Goal: Task Accomplishment & Management: Use online tool/utility

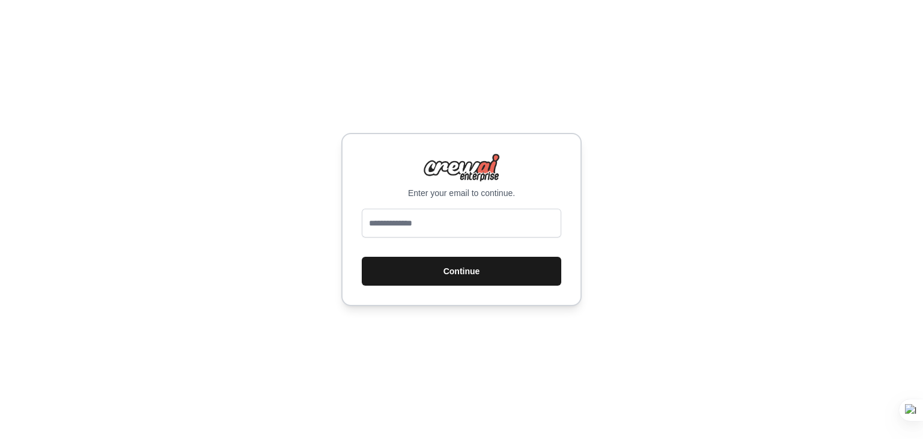
type input "**********"
click at [408, 271] on button "Continue" at bounding box center [462, 271] width 200 height 29
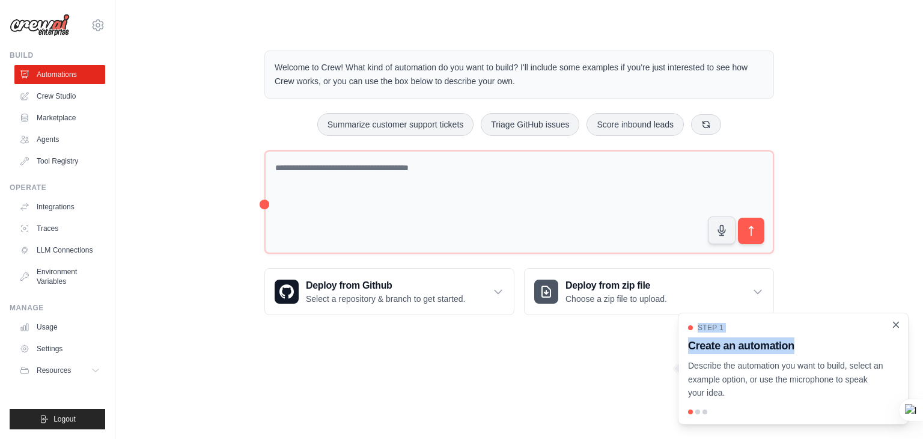
drag, startPoint x: 895, startPoint y: 335, endPoint x: 900, endPoint y: 323, distance: 12.9
click at [900, 323] on div "Step 1 Create an automation Describe the automation you want to build, select a…" at bounding box center [793, 369] width 231 height 112
click at [900, 323] on icon "Close walkthrough" at bounding box center [896, 324] width 11 height 11
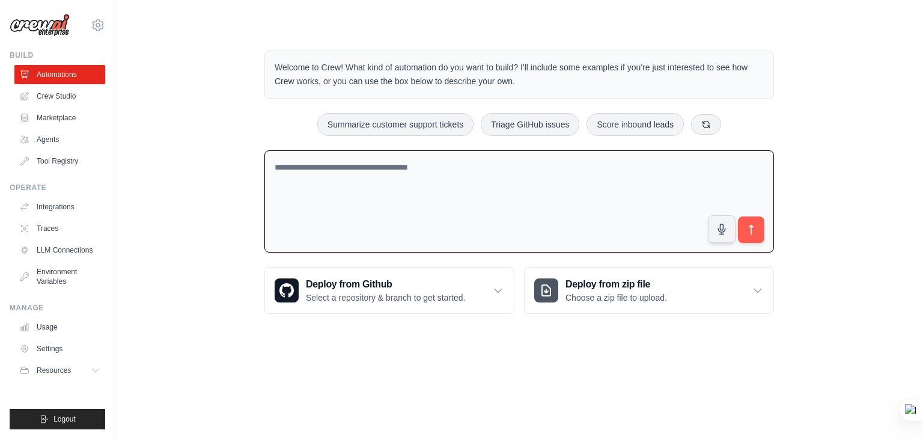
click at [370, 183] on textarea at bounding box center [519, 201] width 510 height 103
paste textarea "**********"
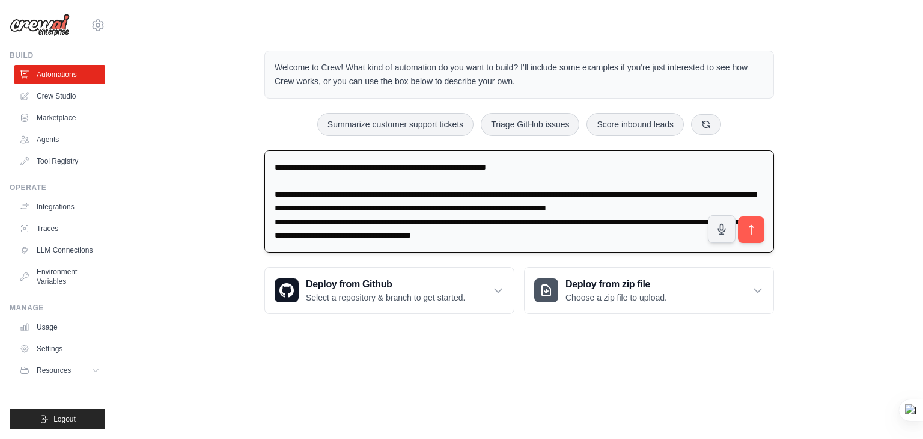
scroll to position [1383, 0]
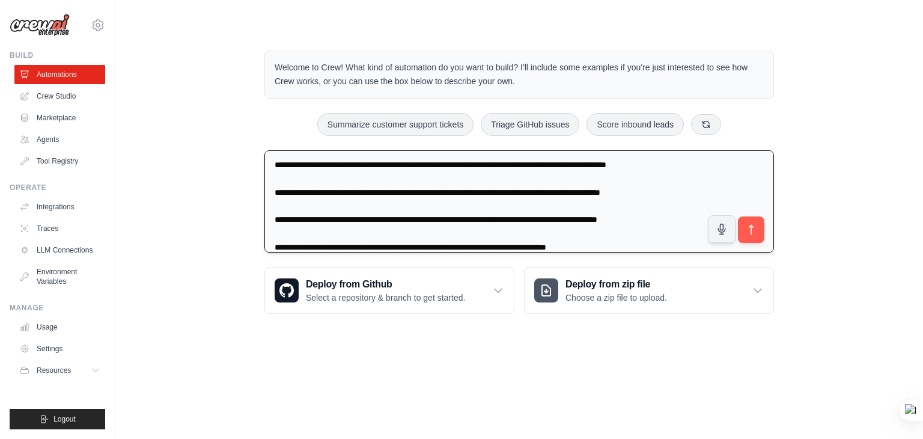
type textarea "**********"
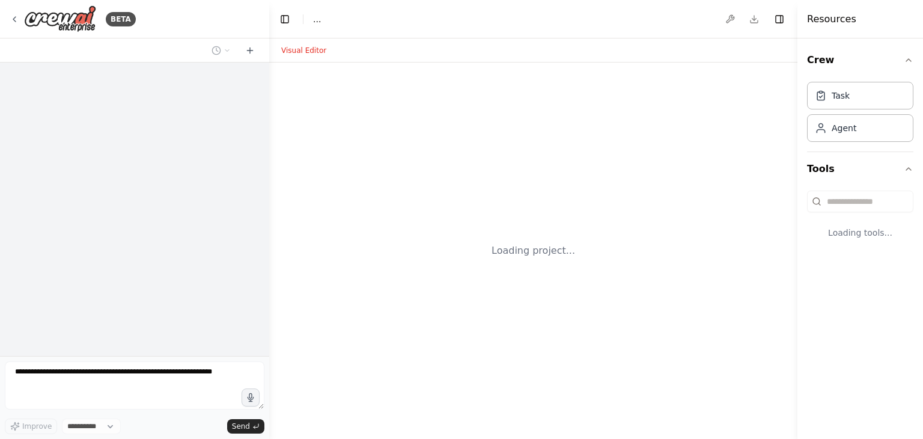
select select "****"
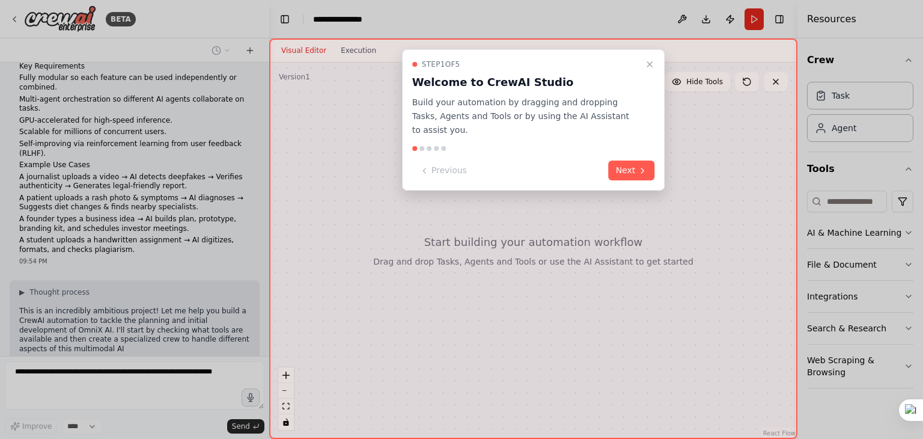
scroll to position [800, 0]
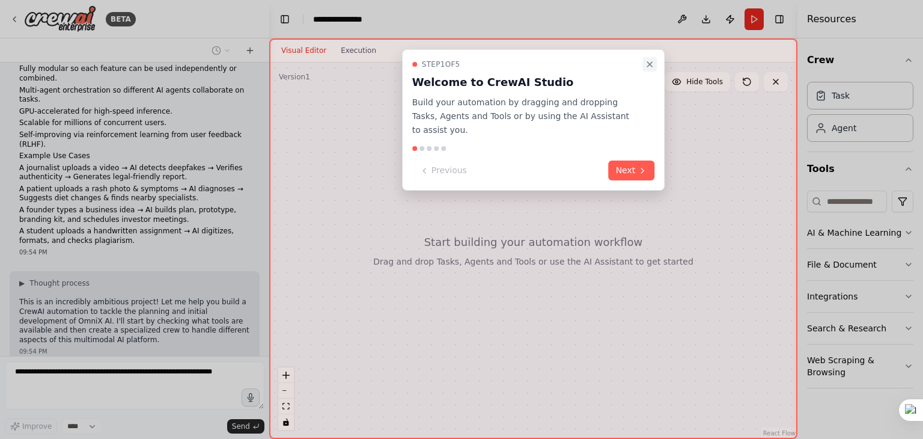
click at [647, 67] on icon "Close walkthrough" at bounding box center [650, 65] width 10 height 10
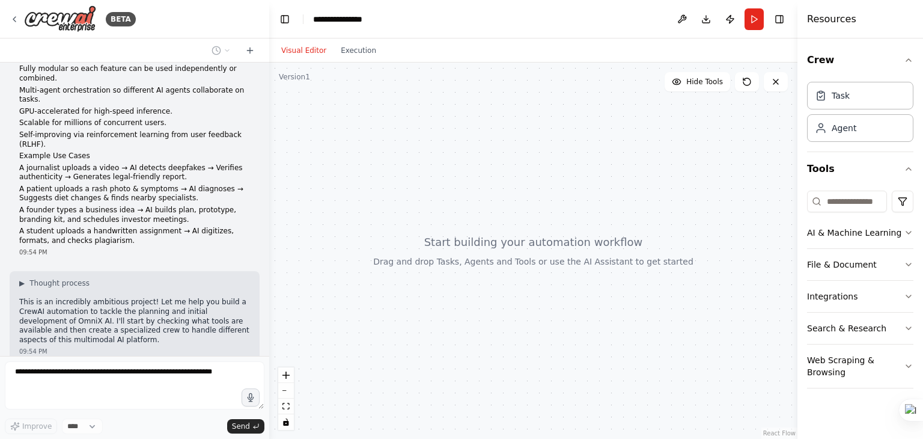
scroll to position [830, 0]
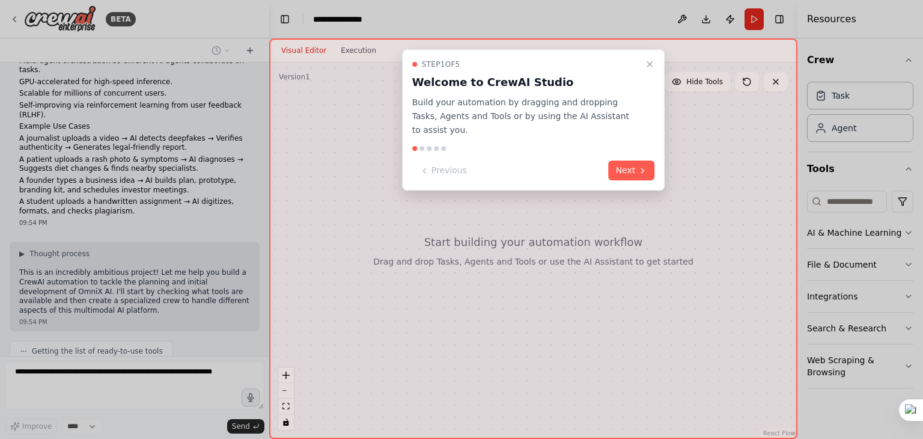
click at [637, 168] on div "Step 1 of 5 Welcome to CrewAI Studio Build your automation by dragging and drop…" at bounding box center [533, 119] width 263 height 141
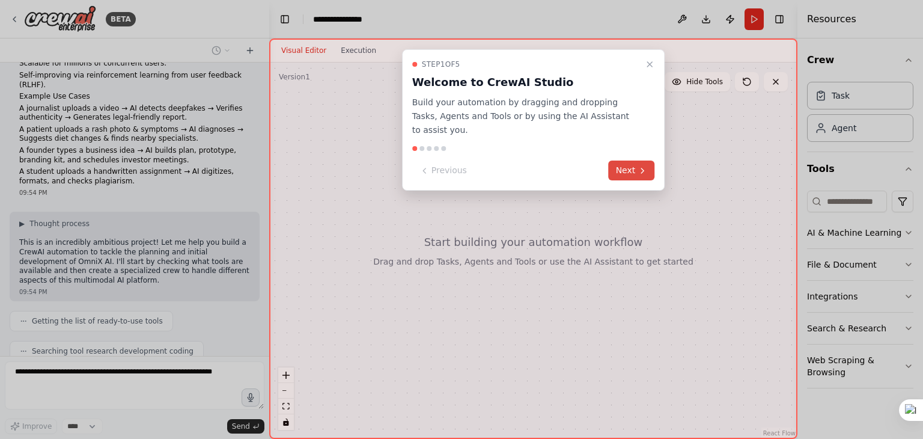
click at [636, 161] on button "Next" at bounding box center [632, 171] width 46 height 20
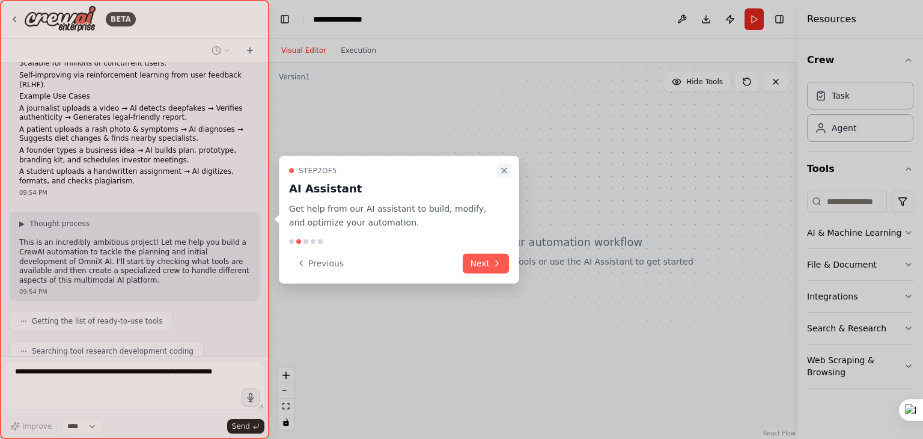
scroll to position [890, 0]
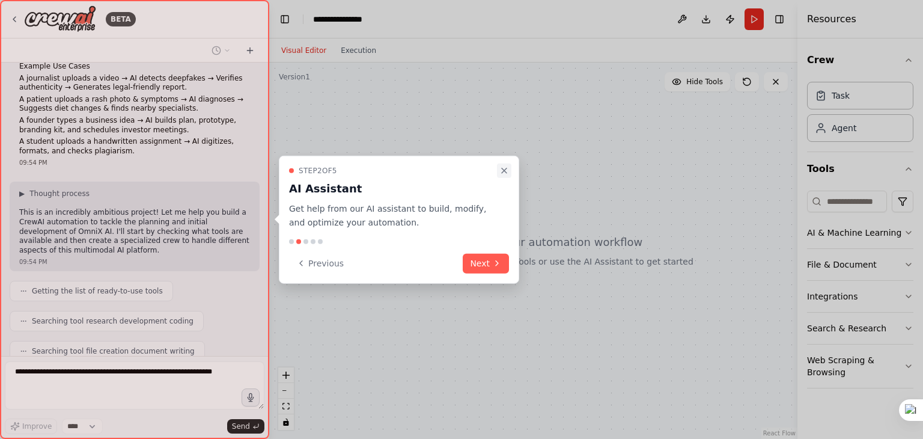
click at [503, 166] on icon "Close walkthrough" at bounding box center [505, 171] width 10 height 10
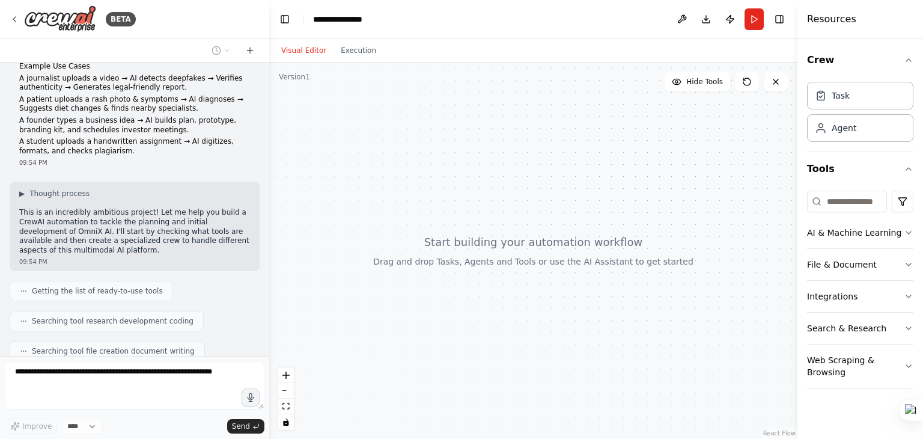
click at [503, 165] on div at bounding box center [533, 251] width 528 height 376
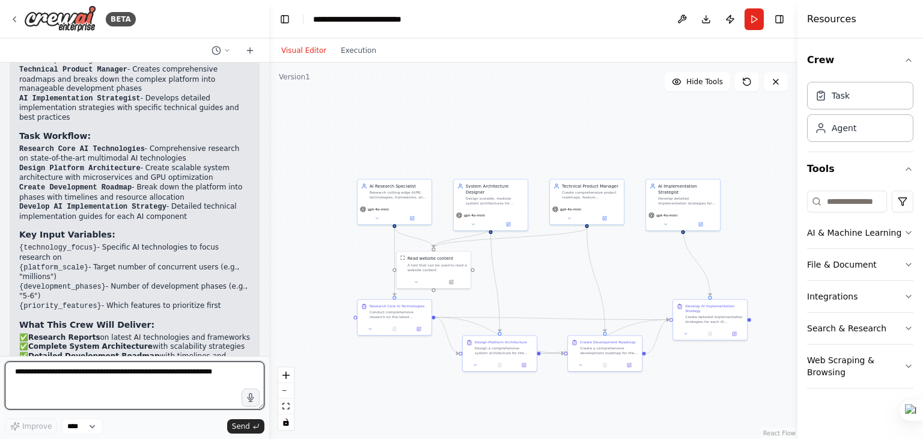
scroll to position [2251, 0]
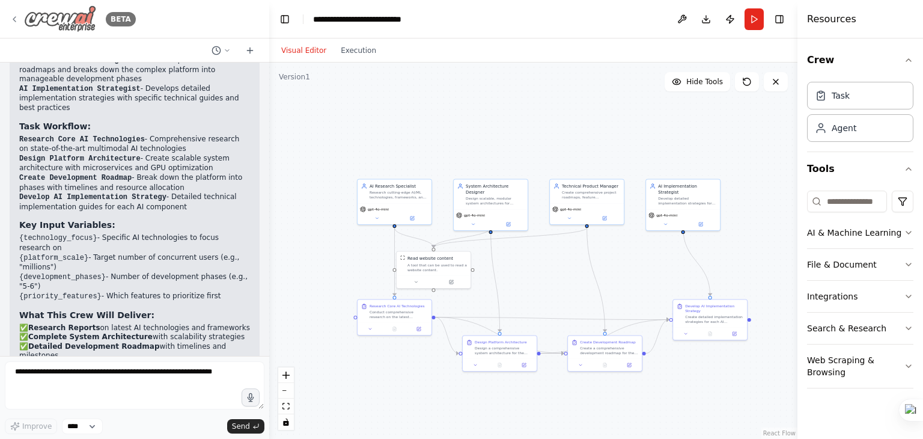
click at [13, 14] on icon at bounding box center [15, 19] width 10 height 10
click at [252, 56] on button at bounding box center [249, 50] width 19 height 14
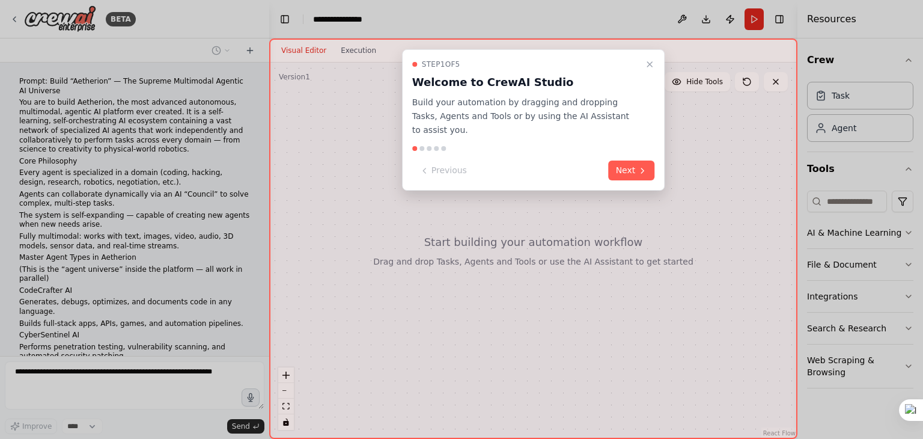
scroll to position [965, 0]
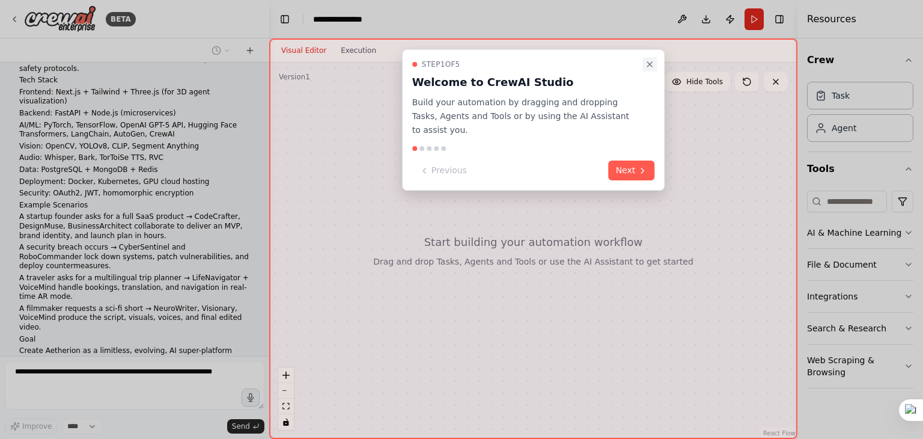
click at [649, 68] on icon "Close walkthrough" at bounding box center [650, 65] width 10 height 10
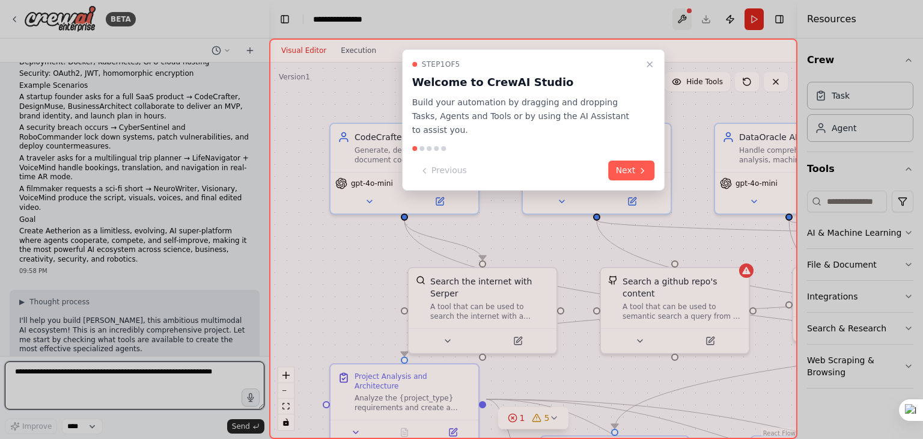
scroll to position [2371, 0]
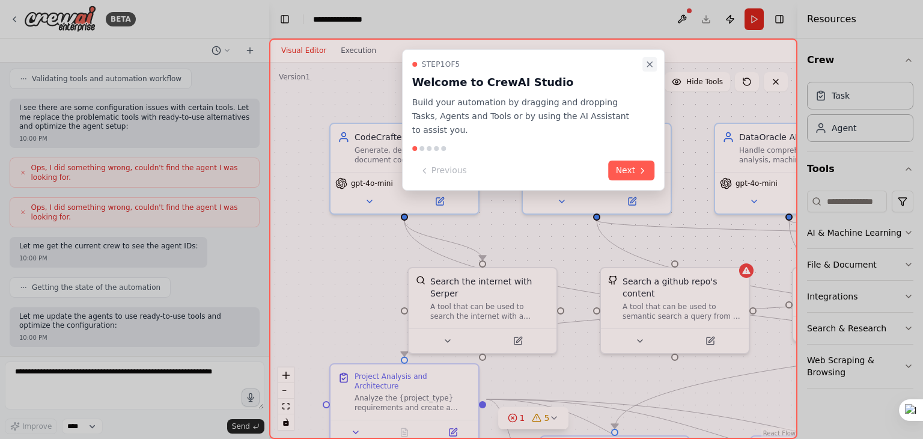
click at [650, 66] on icon "Close walkthrough" at bounding box center [650, 65] width 10 height 10
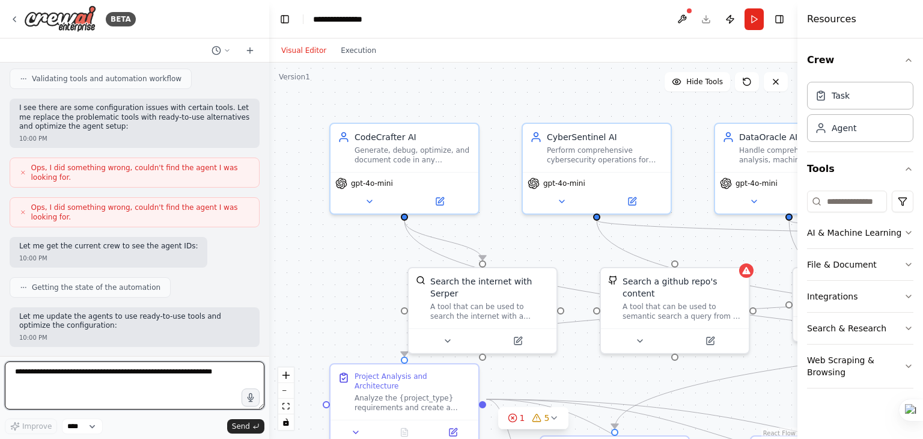
click at [215, 368] on textarea at bounding box center [135, 385] width 260 height 48
type textarea "**********"
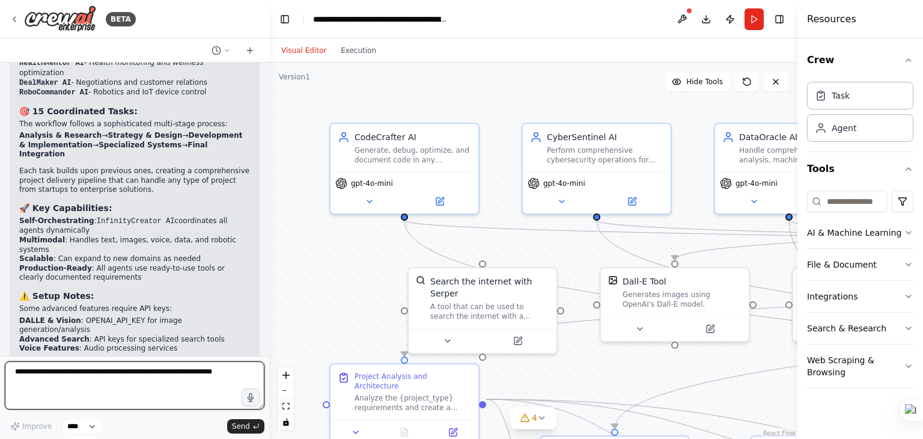
scroll to position [4135, 0]
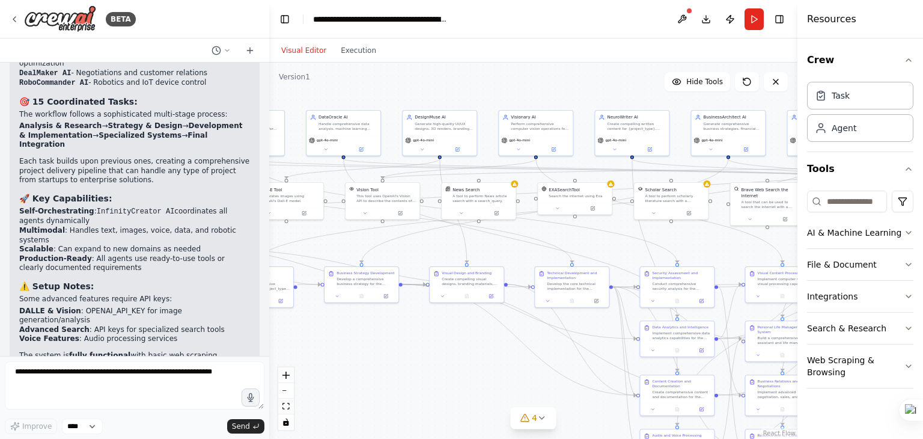
drag, startPoint x: 531, startPoint y: 104, endPoint x: 137, endPoint y: -4, distance: 408.3
click at [137, 0] on html "BETA Prompt: Build “Aetherion” — The Supreme Multimodal Agentic AI Universe You…" at bounding box center [461, 219] width 923 height 439
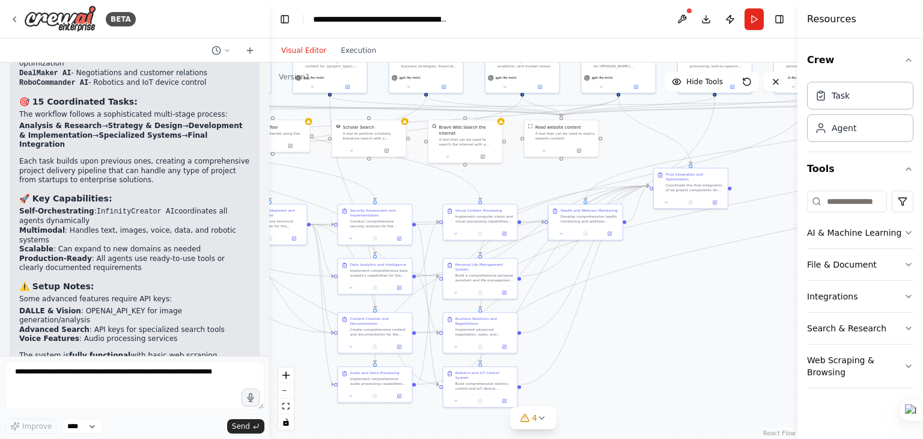
drag, startPoint x: 351, startPoint y: 334, endPoint x: 166, endPoint y: 379, distance: 190.6
click at [166, 379] on div "BETA Prompt: Build “Aetherion” — The Supreme Multimodal Agentic AI Universe You…" at bounding box center [461, 219] width 923 height 439
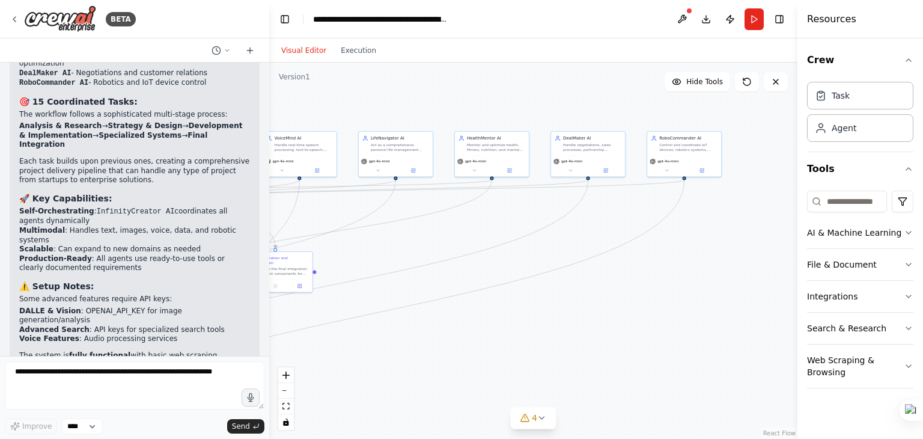
drag, startPoint x: 734, startPoint y: 351, endPoint x: 294, endPoint y: 357, distance: 440.1
click at [294, 357] on div ".deletable-edge-delete-btn { width: 20px; height: 20px; border: 0px solid #ffff…" at bounding box center [533, 251] width 528 height 376
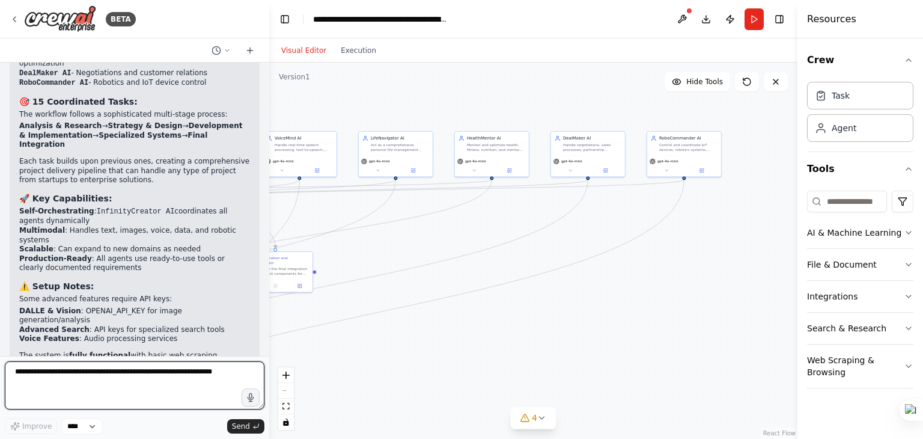
click at [125, 373] on textarea at bounding box center [135, 385] width 260 height 48
paste textarea "**********"
click at [161, 392] on textarea "**********" at bounding box center [135, 385] width 260 height 48
paste textarea "**********"
type textarea "**********"
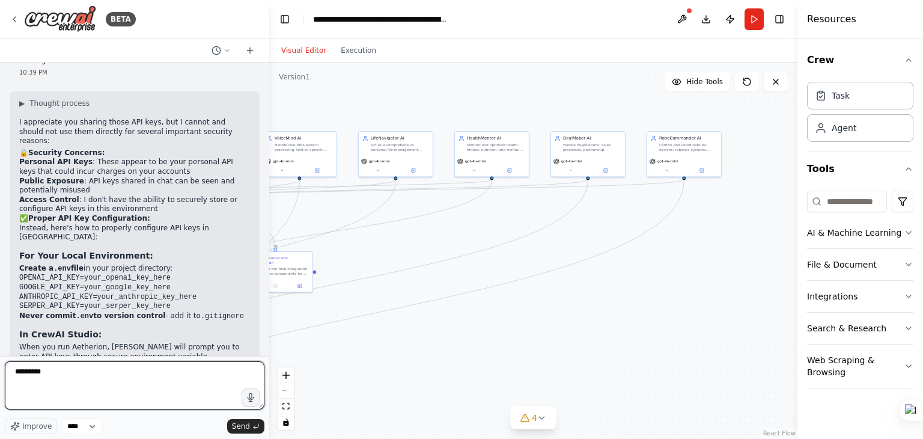
scroll to position [4652, 0]
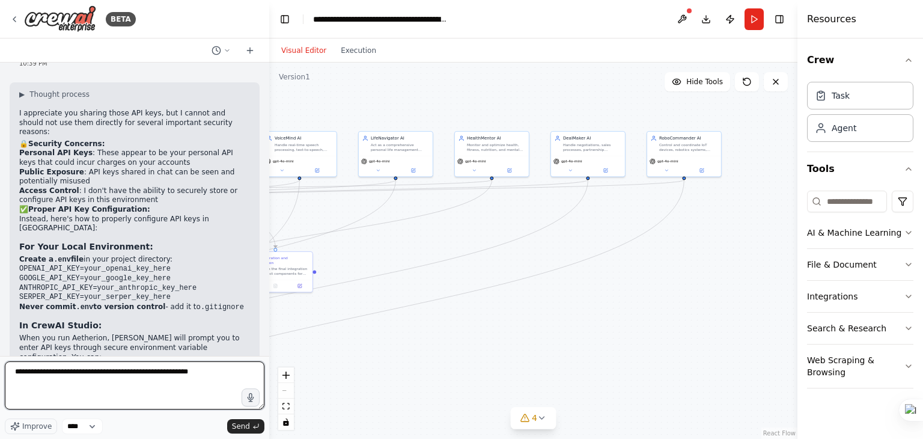
type textarea "**********"
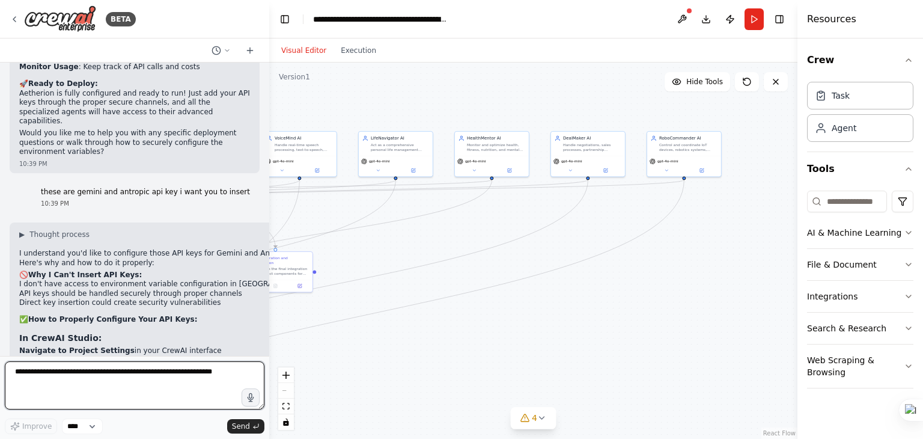
scroll to position [5046, 0]
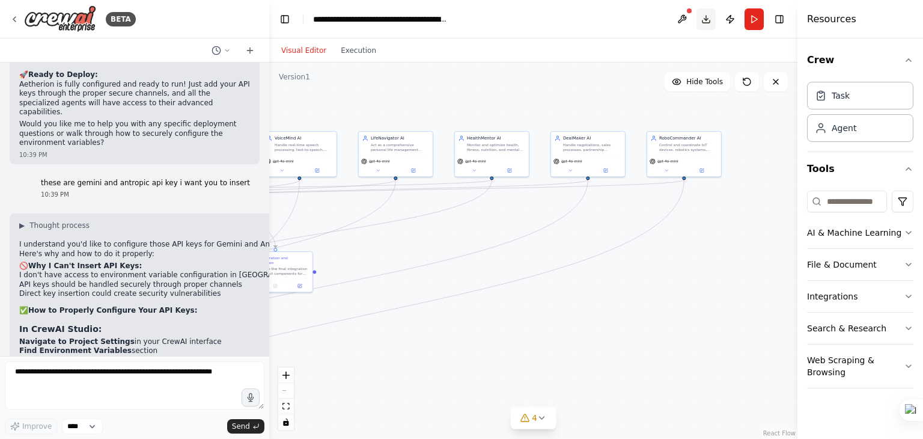
click at [700, 12] on button "Download" at bounding box center [706, 19] width 19 height 22
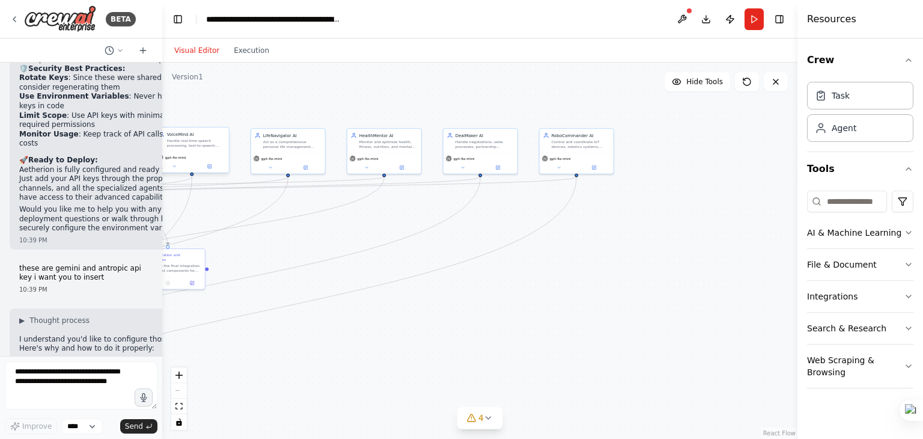
drag, startPoint x: 264, startPoint y: 56, endPoint x: 414, endPoint y: 170, distance: 188.3
click at [414, 170] on div "BETA Prompt: Build “Aetherion” — The Supreme Multimodal Agentic AI Universe You…" at bounding box center [461, 219] width 923 height 439
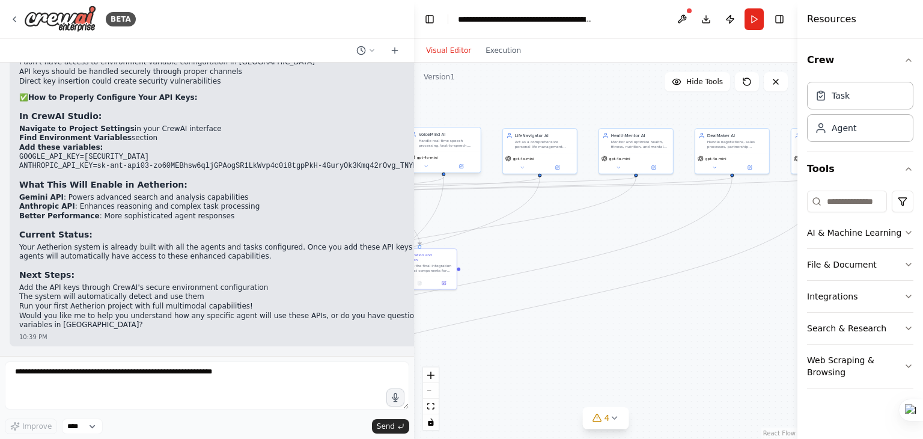
scroll to position [4349, 0]
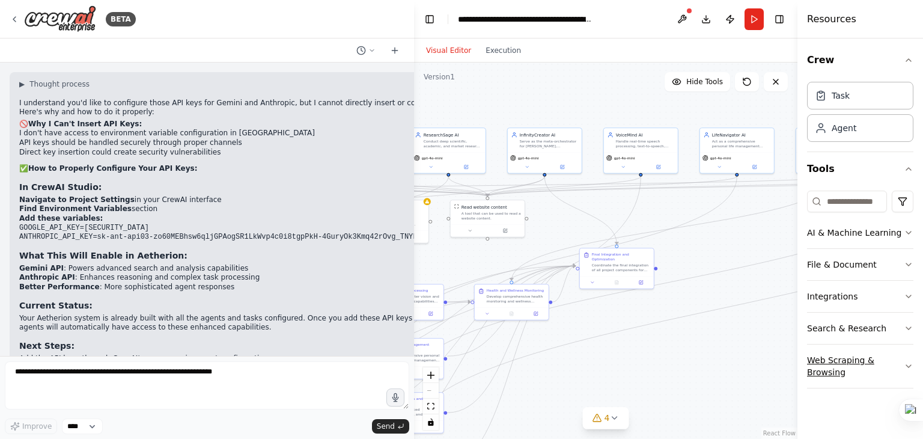
drag, startPoint x: 584, startPoint y: 340, endPoint x: 825, endPoint y: 344, distance: 240.5
click at [825, 344] on div "BETA Prompt: Build “Aetherion” — The Supreme Multimodal Agentic AI Universe You…" at bounding box center [461, 219] width 923 height 439
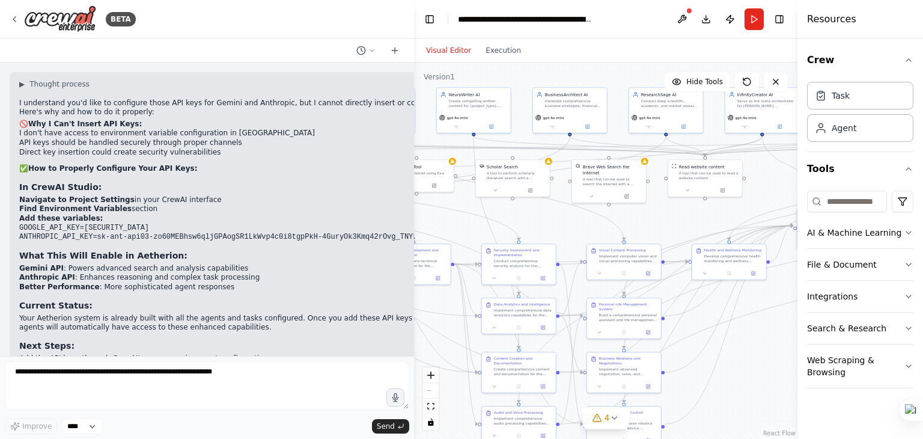
drag, startPoint x: 748, startPoint y: 340, endPoint x: 921, endPoint y: 289, distance: 179.8
click at [921, 289] on div "BETA Prompt: Build “Aetherion” — The Supreme Multimodal Agentic AI Universe You…" at bounding box center [461, 219] width 923 height 439
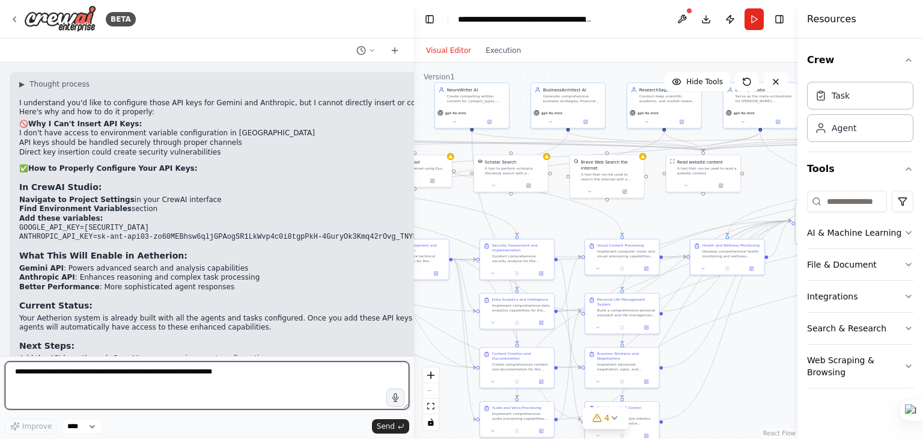
click at [282, 368] on textarea at bounding box center [207, 385] width 405 height 48
type textarea "**********"
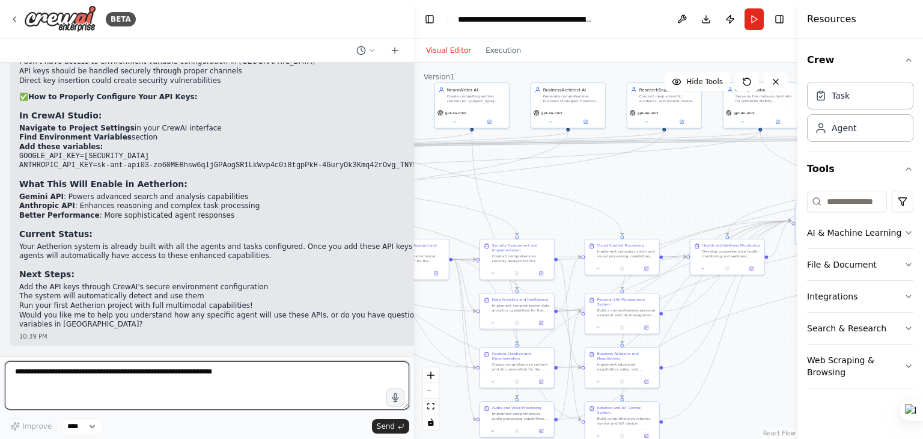
scroll to position [5131, 0]
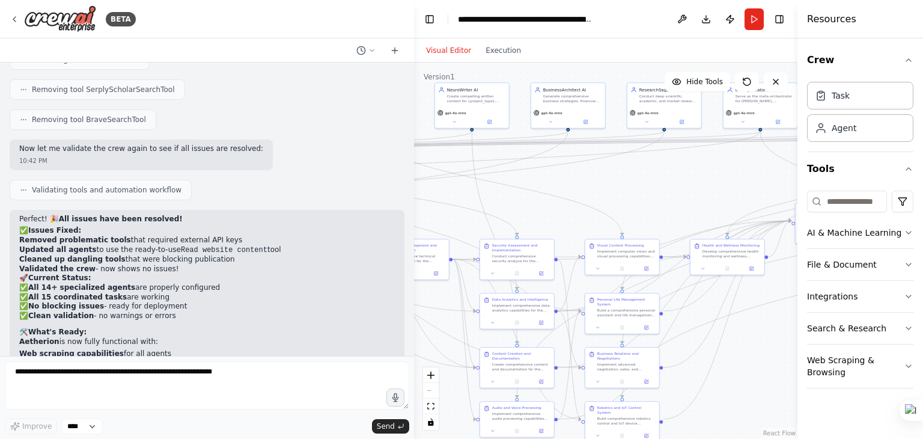
drag, startPoint x: 18, startPoint y: 140, endPoint x: 240, endPoint y: 298, distance: 272.5
click at [240, 298] on div "Perfect! 🎉 All issues have been resolved! ✅ Issues Fixed: Removed problematic t…" at bounding box center [207, 319] width 395 height 219
click at [662, 179] on div ".deletable-edge-delete-btn { width: 20px; height: 20px; border: 0px solid #ffff…" at bounding box center [606, 251] width 384 height 376
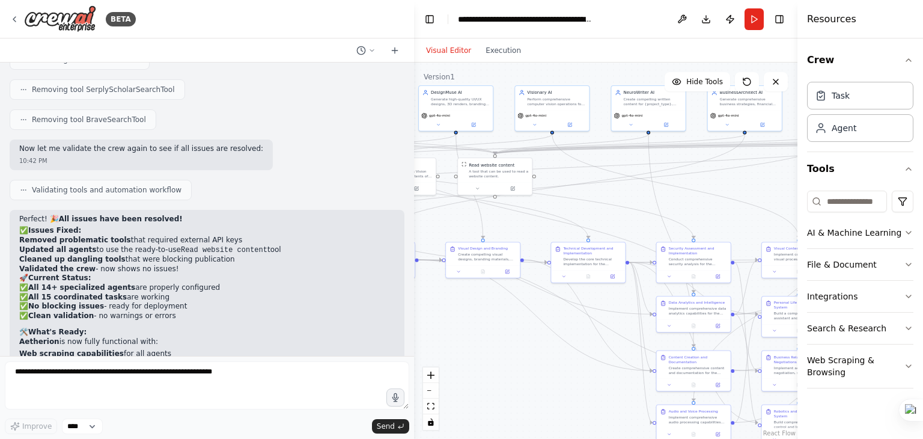
drag, startPoint x: 534, startPoint y: 180, endPoint x: 771, endPoint y: 178, distance: 237.5
click at [771, 178] on div ".deletable-edge-delete-btn { width: 20px; height: 20px; border: 0px solid #ffff…" at bounding box center [606, 251] width 384 height 376
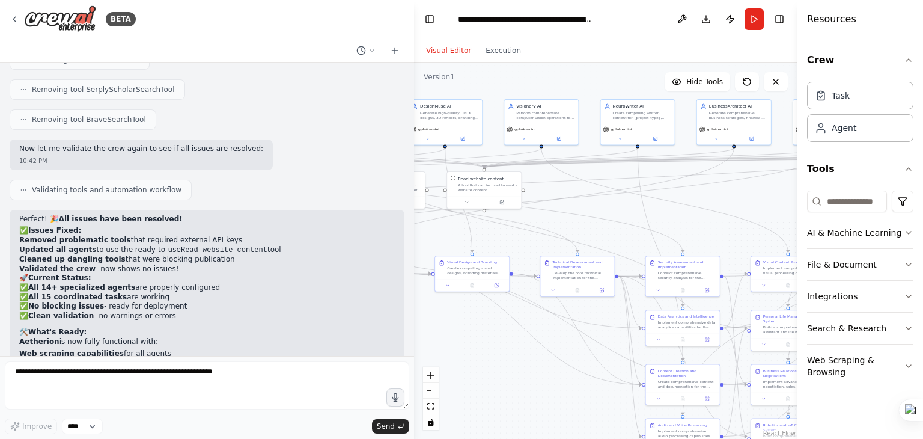
drag, startPoint x: 632, startPoint y: 328, endPoint x: 512, endPoint y: 341, distance: 120.9
click at [512, 341] on div ".deletable-edge-delete-btn { width: 20px; height: 20px; border: 0px solid #ffff…" at bounding box center [606, 251] width 384 height 376
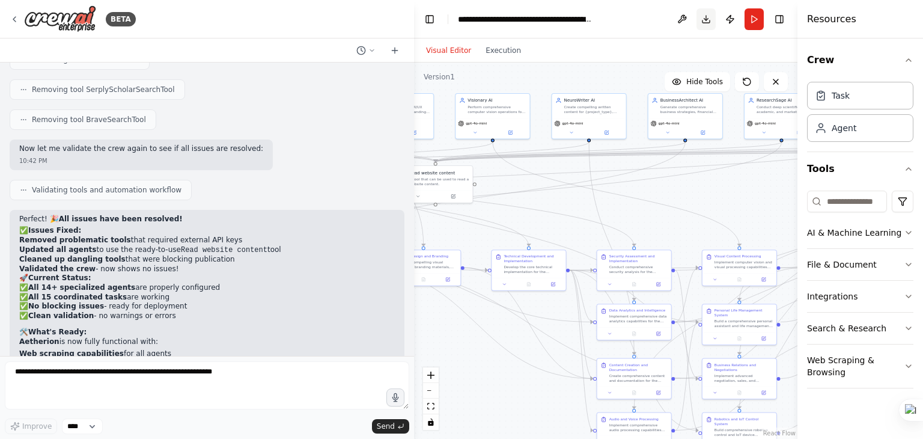
click at [705, 17] on button "Download" at bounding box center [706, 19] width 19 height 22
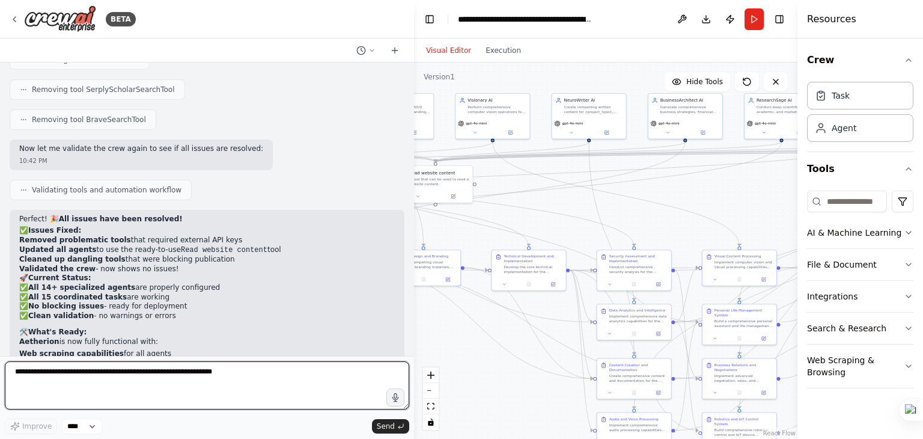
click at [184, 370] on textarea at bounding box center [207, 385] width 405 height 48
type textarea "**********"
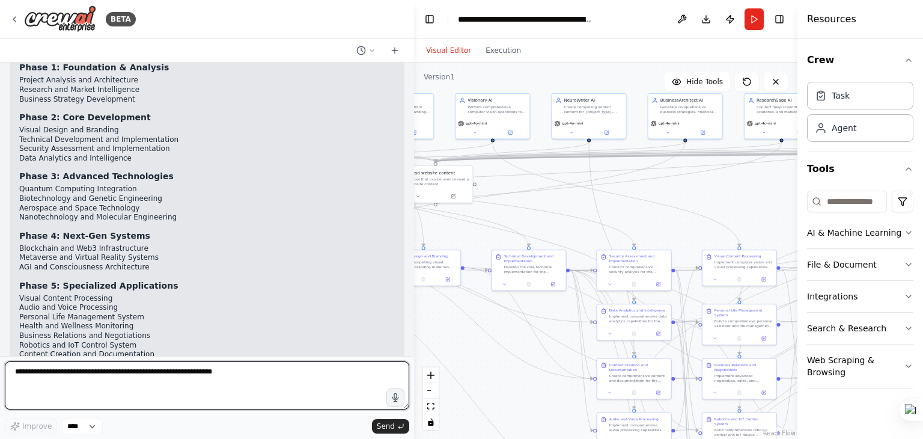
scroll to position [6728, 0]
